Goal: Check status: Check status

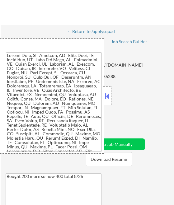
select select ""applied""
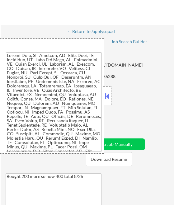
select select ""applied""
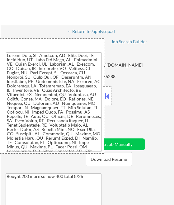
select select ""applied""
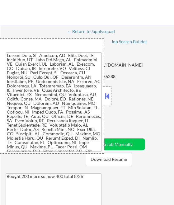
select select ""applied""
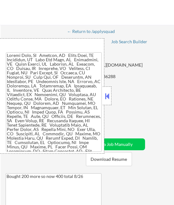
select select ""applied""
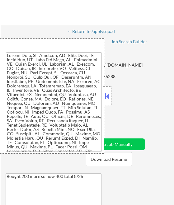
select select ""applied""
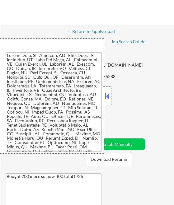
select select ""applied""
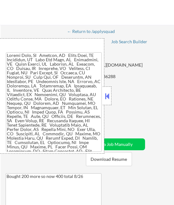
select select ""applied""
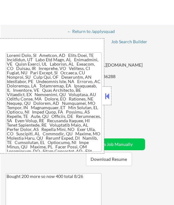
select select ""applied""
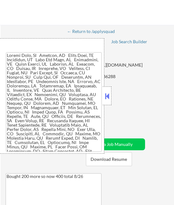
select select ""applied""
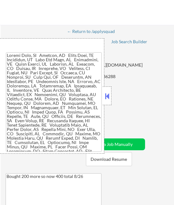
select select ""applied""
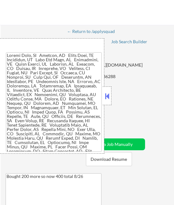
select select ""applied""
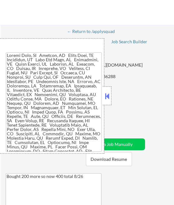
select select ""applied""
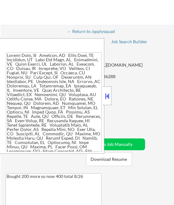
select select ""applied""
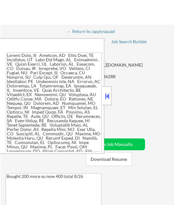
select select ""applied""
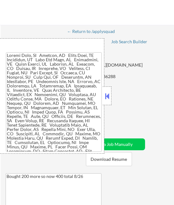
select select ""applied""
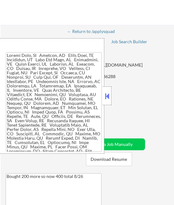
select select ""applied""
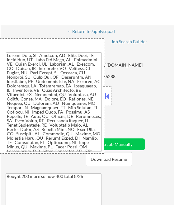
select select ""applied""
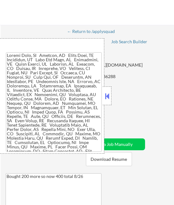
select select ""applied""
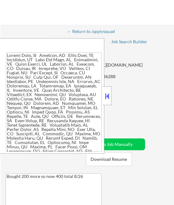
select select ""applied""
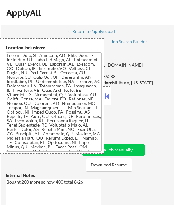
select select ""pending""
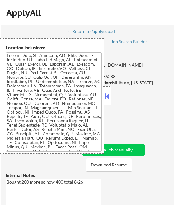
select select ""pending""
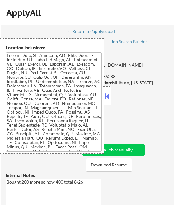
select select ""pending""
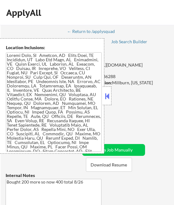
select select ""pending""
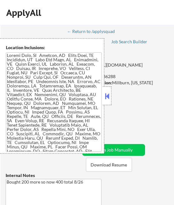
select select ""pending""
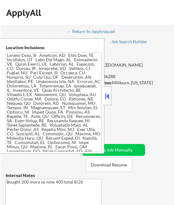
select select ""pending""
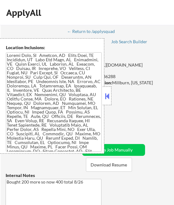
select select ""pending""
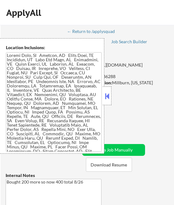
select select ""pending""
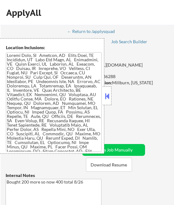
select select ""pending""
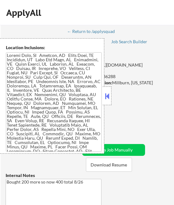
select select ""pending""
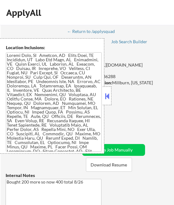
select select ""pending""
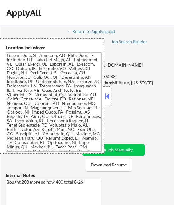
select select ""pending""
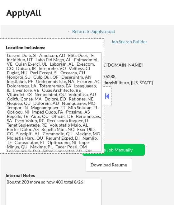
select select ""pending""
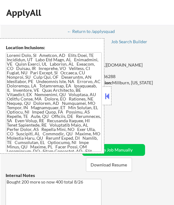
select select ""pending""
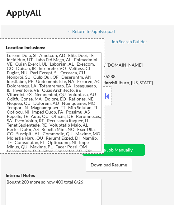
select select ""pending""
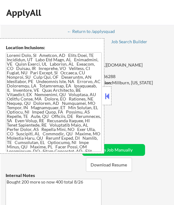
select select ""pending""
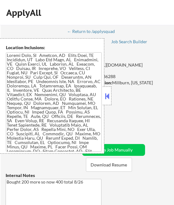
select select ""pending""
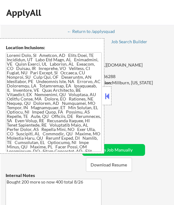
select select ""pending""
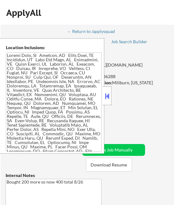
select select ""pending""
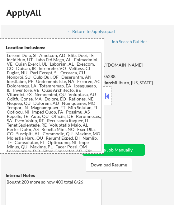
select select ""pending""
